Goal: Find specific fact: Find specific fact

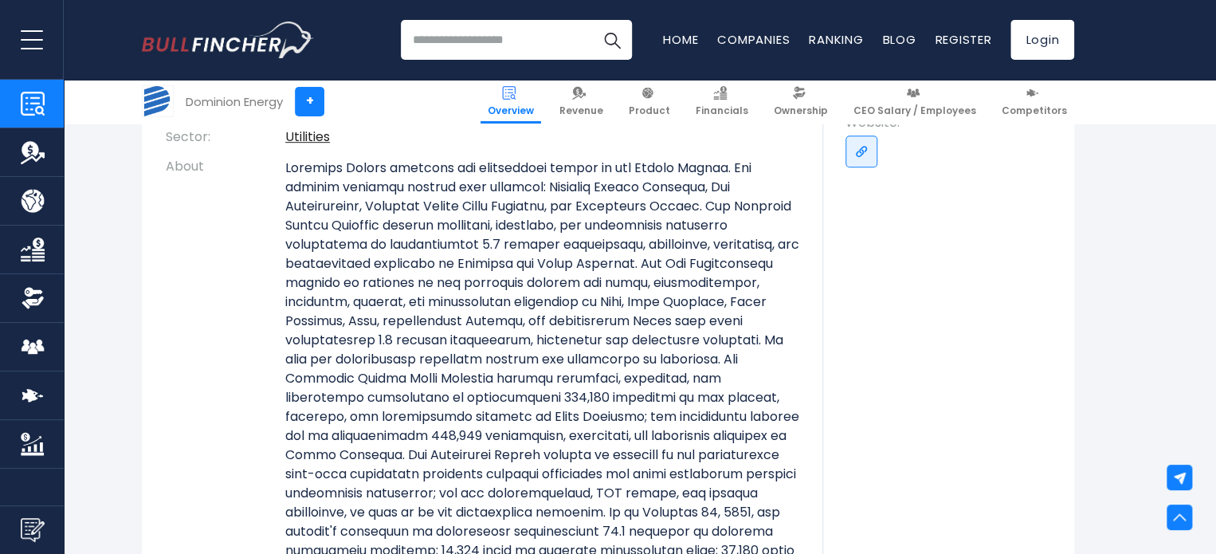
scroll to position [378, 0]
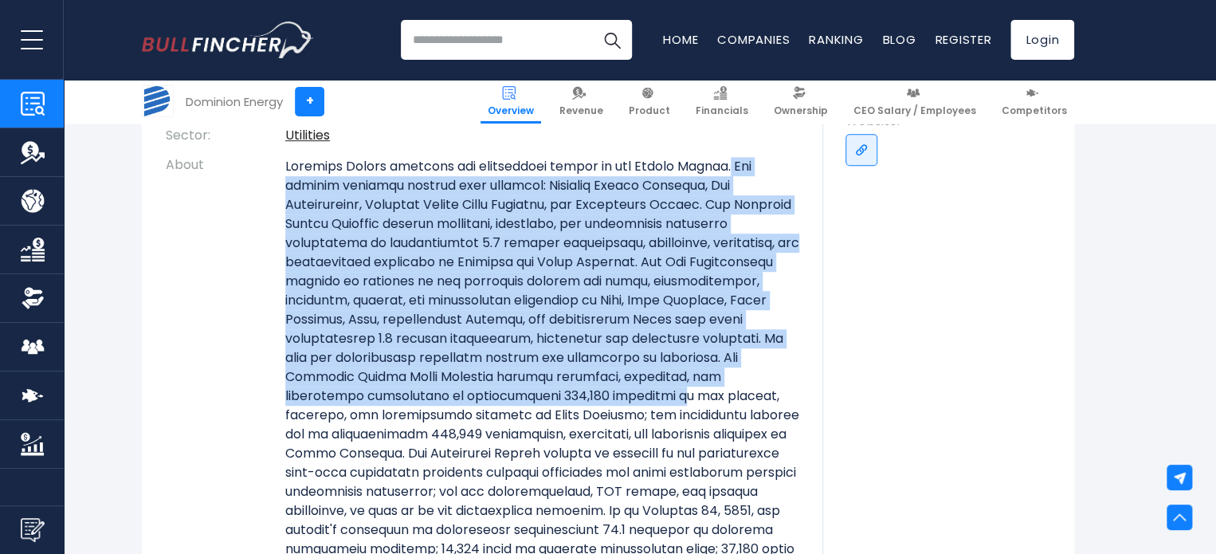
drag, startPoint x: 734, startPoint y: 166, endPoint x: 687, endPoint y: 404, distance: 242.9
click at [687, 404] on p at bounding box center [542, 396] width 514 height 478
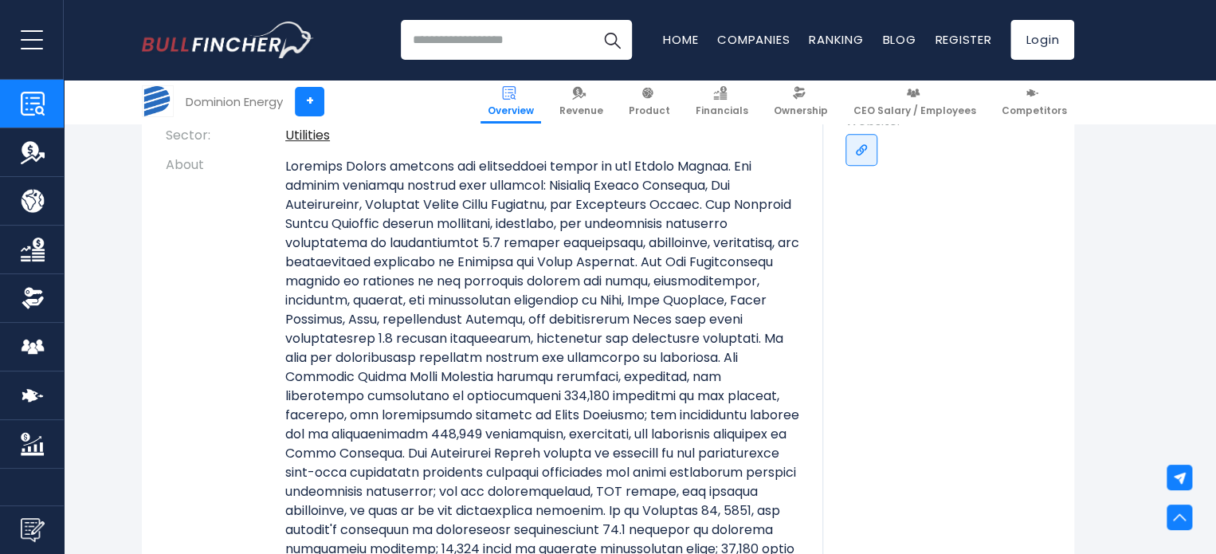
click at [688, 407] on p at bounding box center [542, 396] width 514 height 478
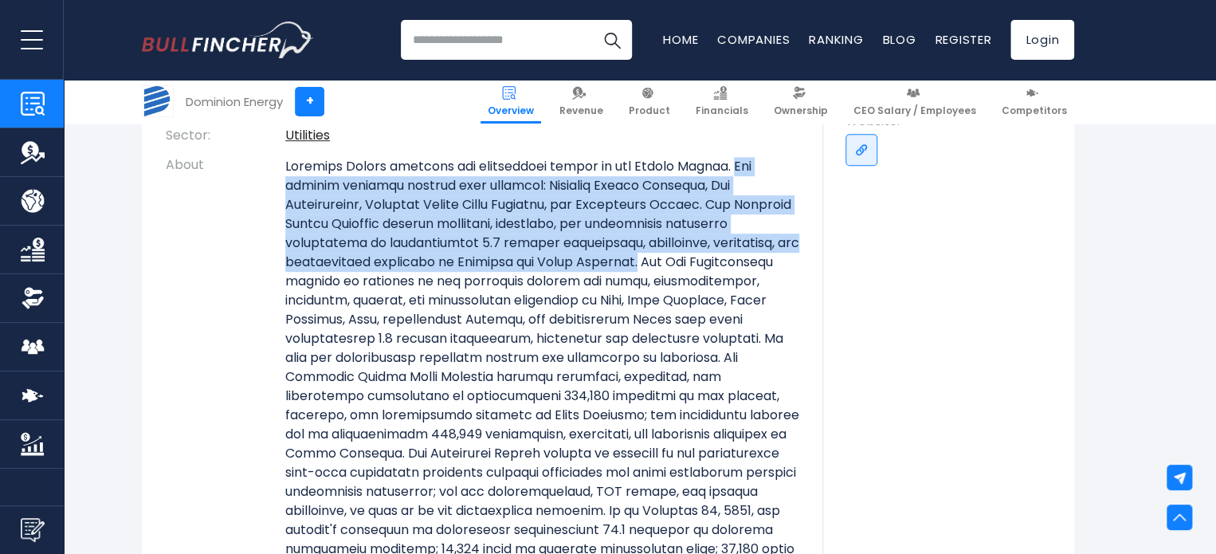
drag, startPoint x: 735, startPoint y: 170, endPoint x: 733, endPoint y: 261, distance: 91.7
click at [733, 261] on p at bounding box center [542, 396] width 514 height 478
copy p "The company operates through four segments: Dominion Energy [US_STATE], Gas Dis…"
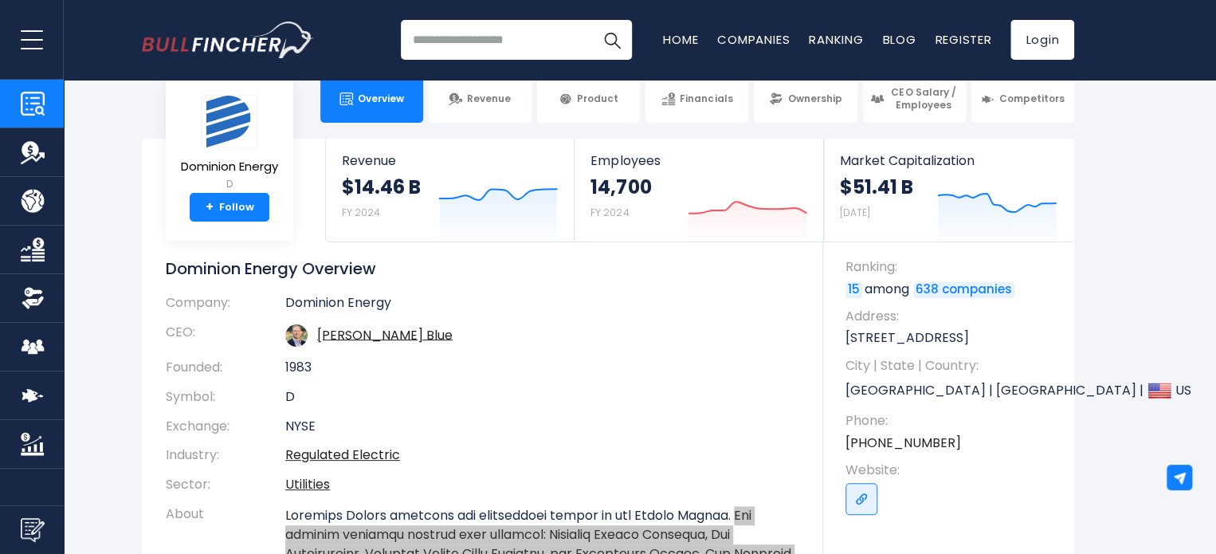
scroll to position [18, 0]
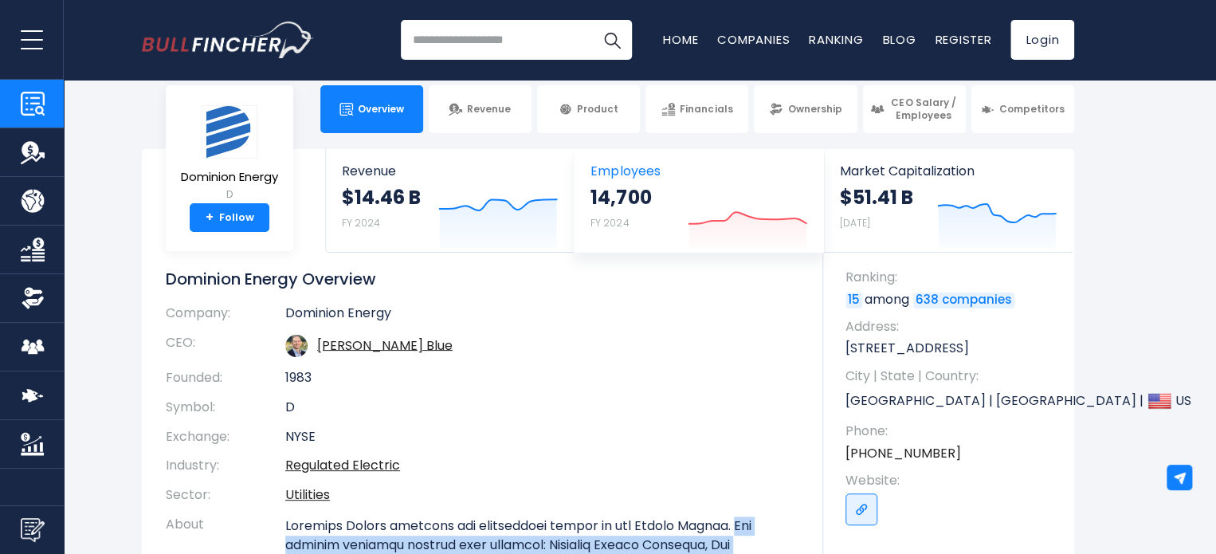
click at [615, 203] on strong "14,700" at bounding box center [621, 197] width 61 height 25
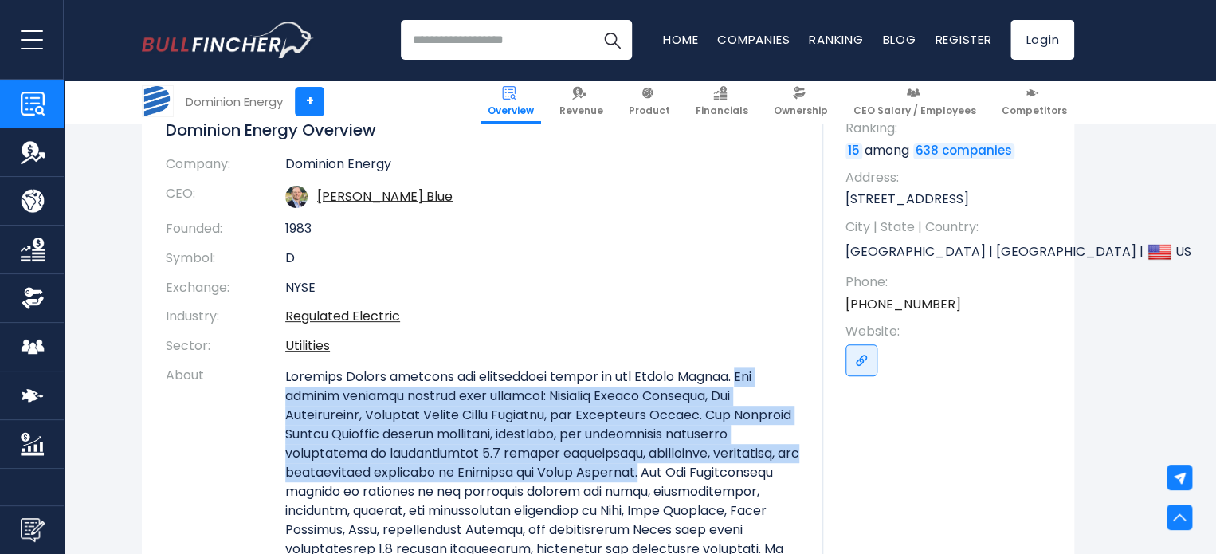
scroll to position [322, 0]
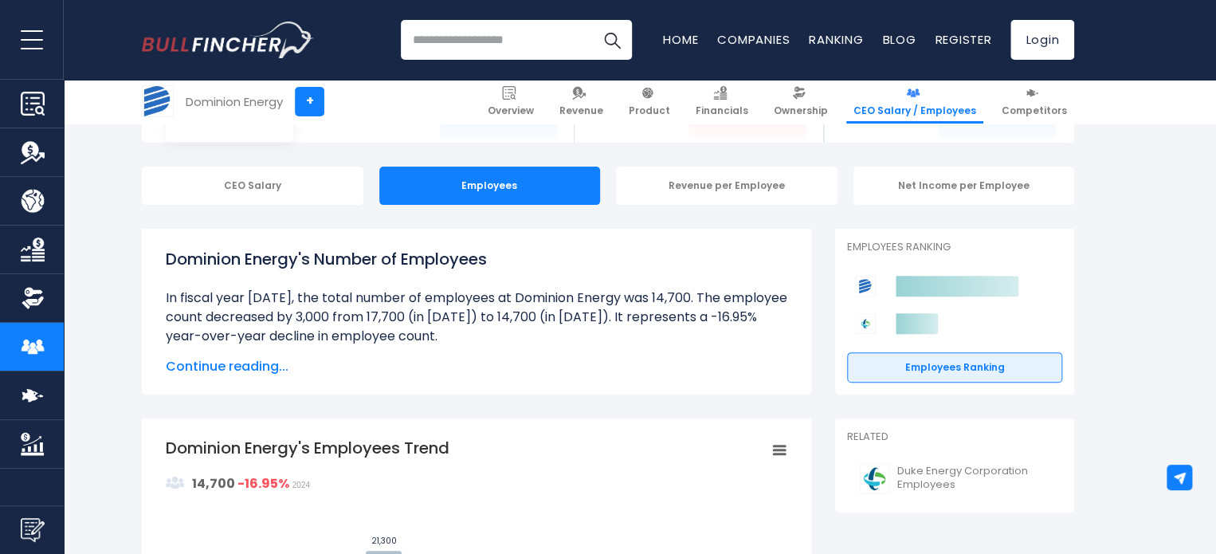
scroll to position [129, 0]
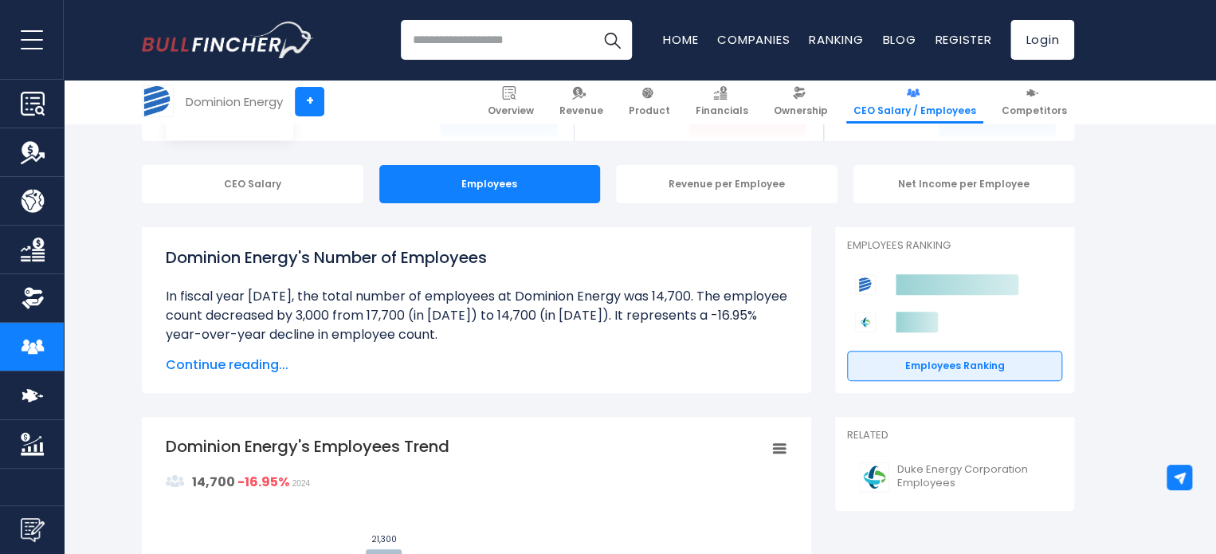
click at [269, 367] on span "Continue reading..." at bounding box center [477, 364] width 622 height 19
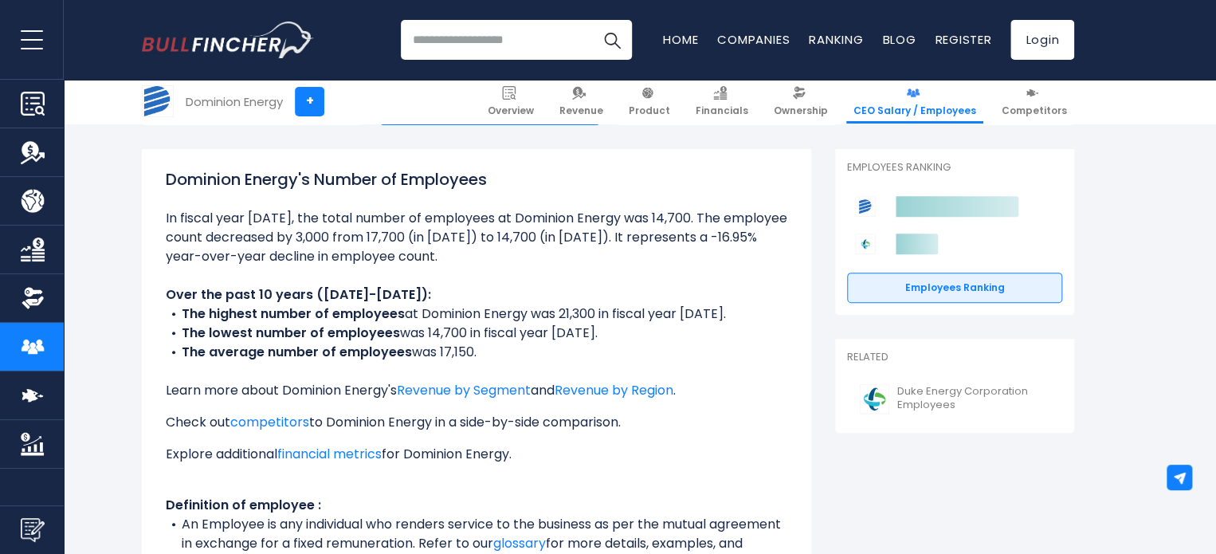
scroll to position [204, 0]
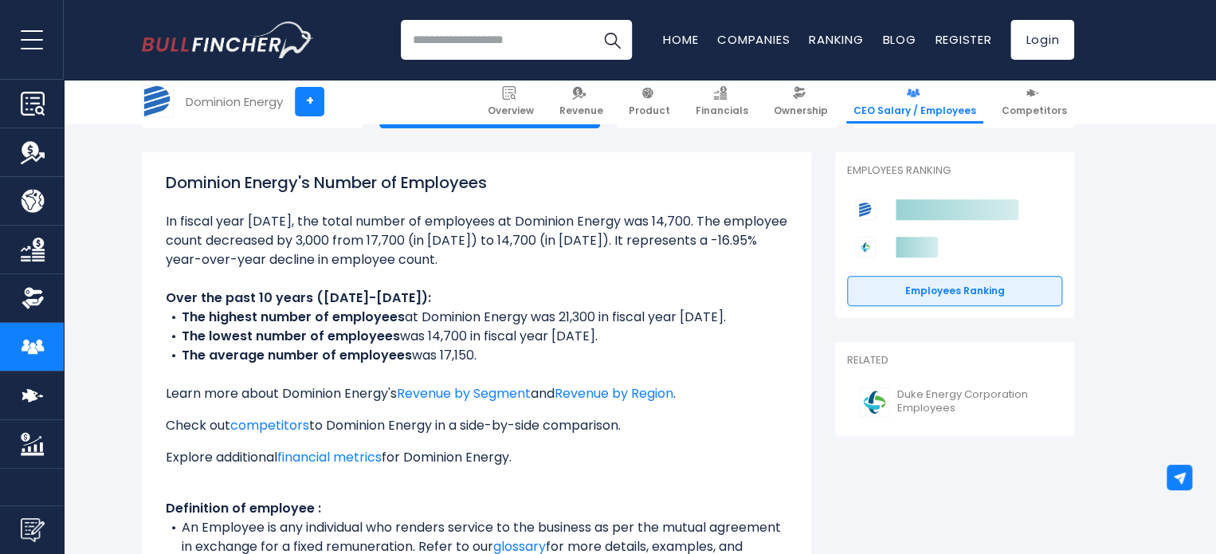
drag, startPoint x: 162, startPoint y: 219, endPoint x: 483, endPoint y: 360, distance: 350.8
click at [483, 360] on div "Dominion Energy's Number of Employees Over the past 10 years (2015-2024): The h…" at bounding box center [477, 387] width 670 height 471
copy ul "In fiscal year 2024, the total number of employees at Dominion Energy was 14,70…"
